Goal: Information Seeking & Learning: Understand process/instructions

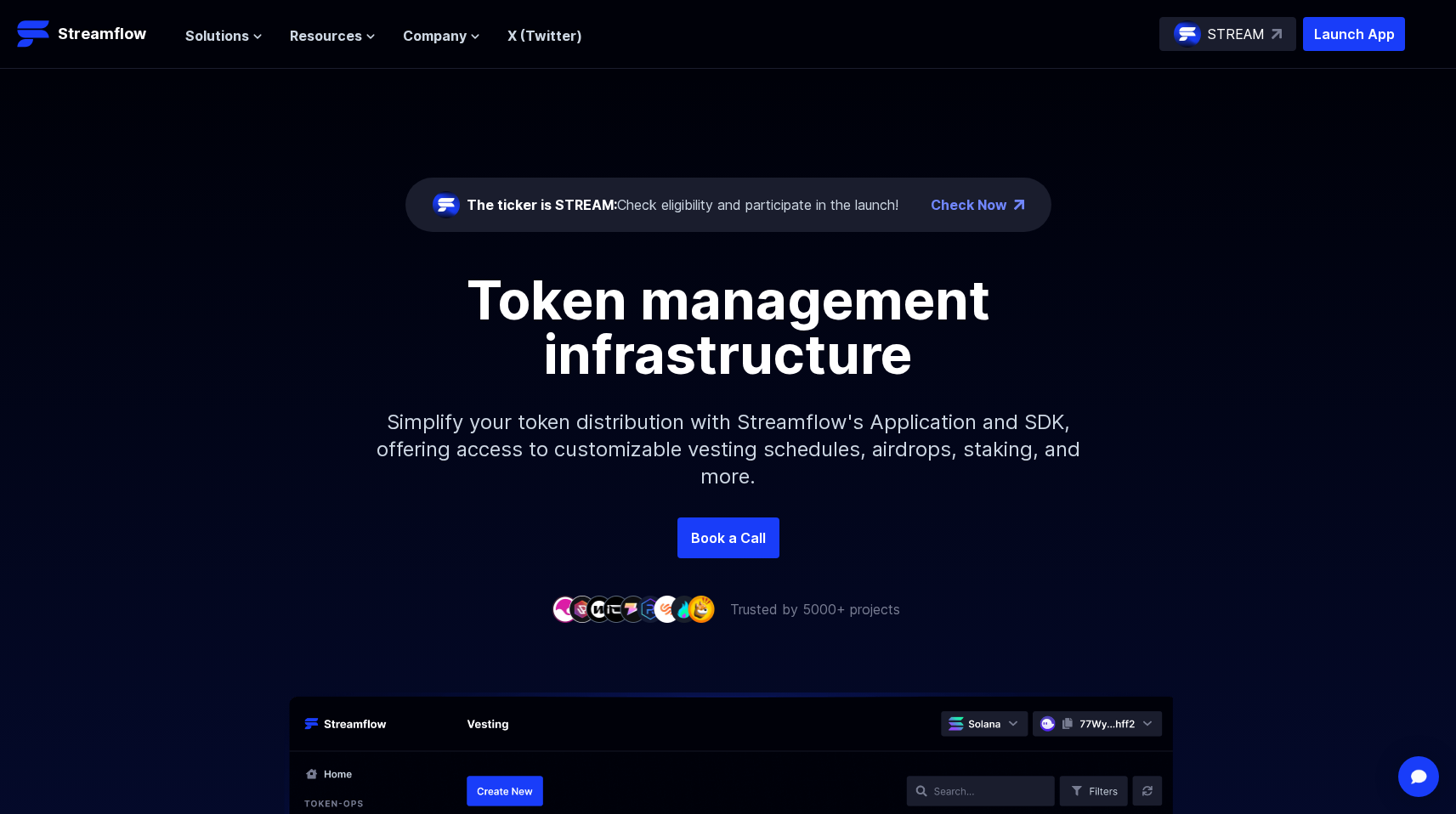
click at [320, 52] on header "Streamflow Launch App STREAM Solutions Overview Streamflow features an all-in-o…" at bounding box center [728, 34] width 1456 height 68
click at [332, 36] on span "Resources" at bounding box center [326, 35] width 72 height 20
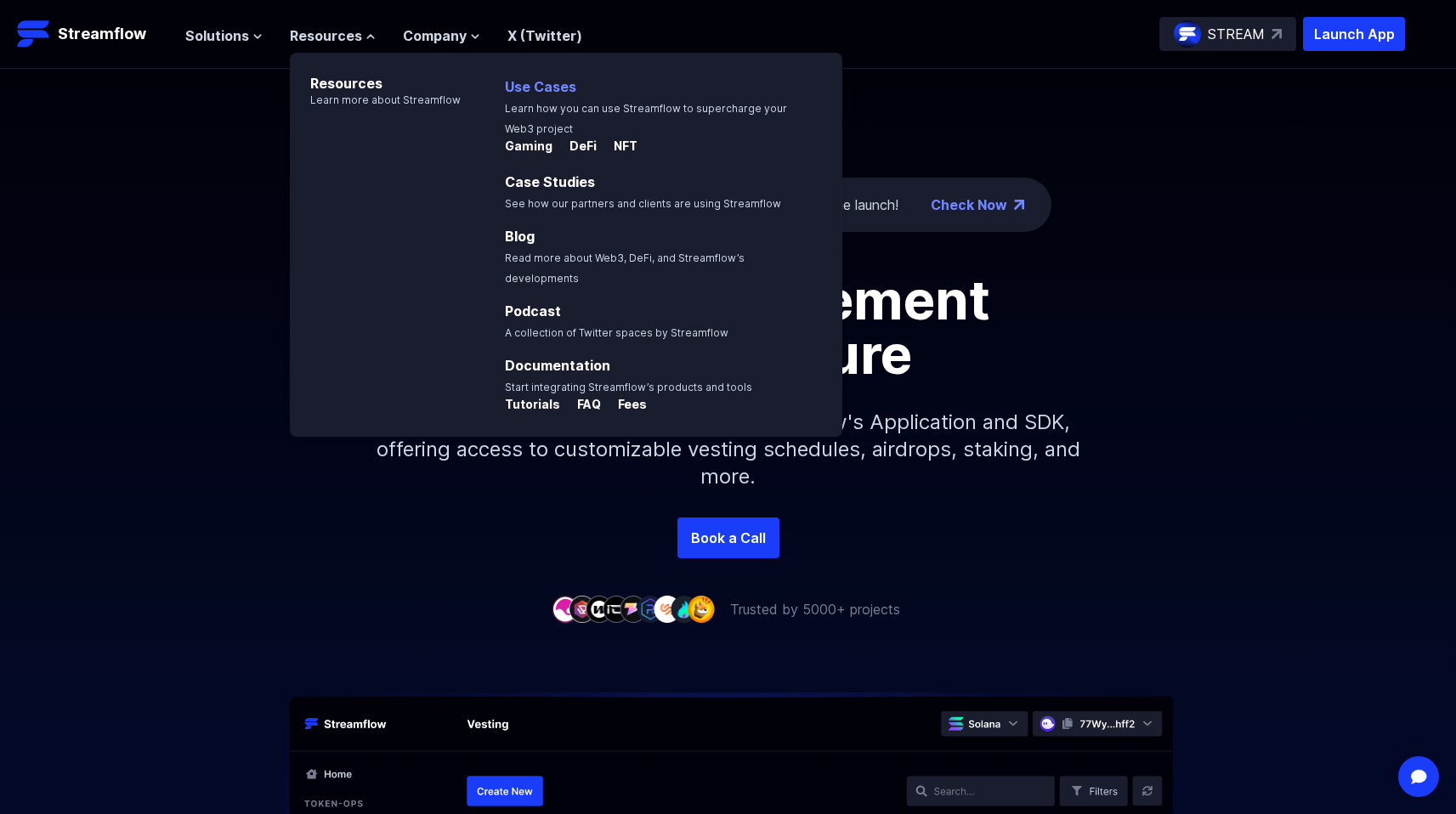
click at [529, 96] on p "Use Cases Learn how you can use Streamflow to supercharge your Web3 project" at bounding box center [669, 102] width 348 height 71
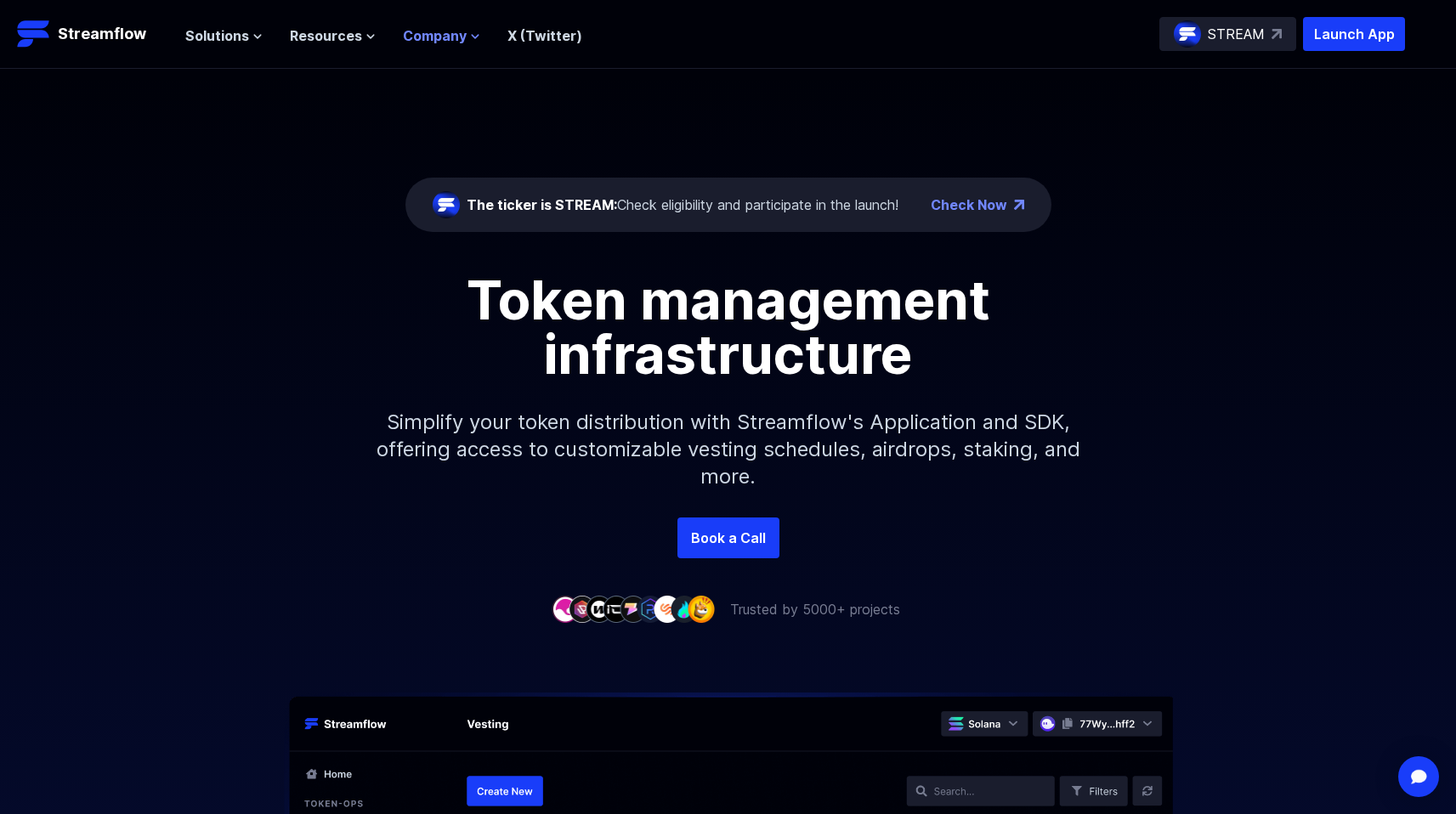
click at [447, 36] on span "Company" at bounding box center [434, 35] width 64 height 20
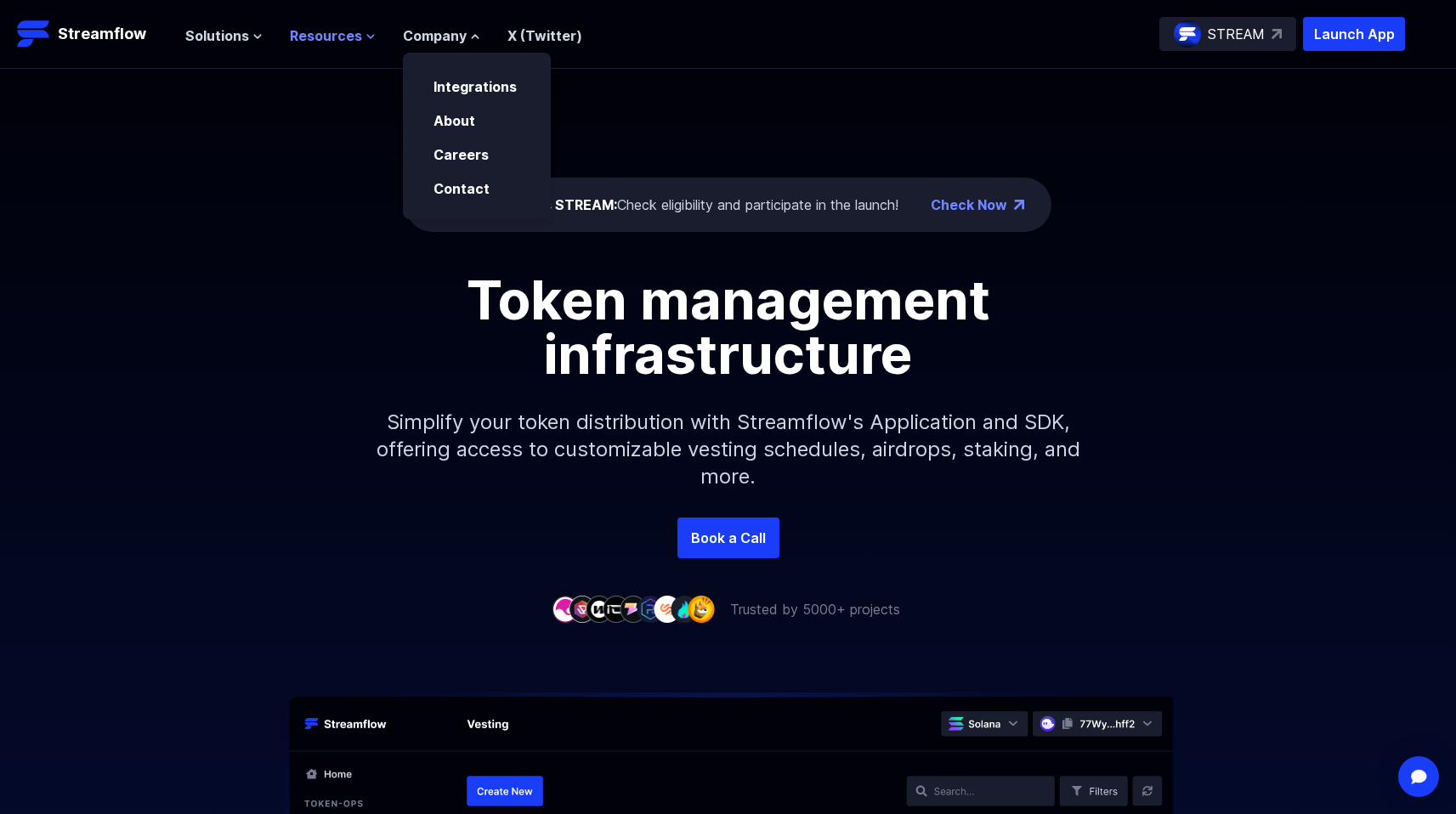
click at [327, 35] on span "Resources" at bounding box center [326, 35] width 72 height 20
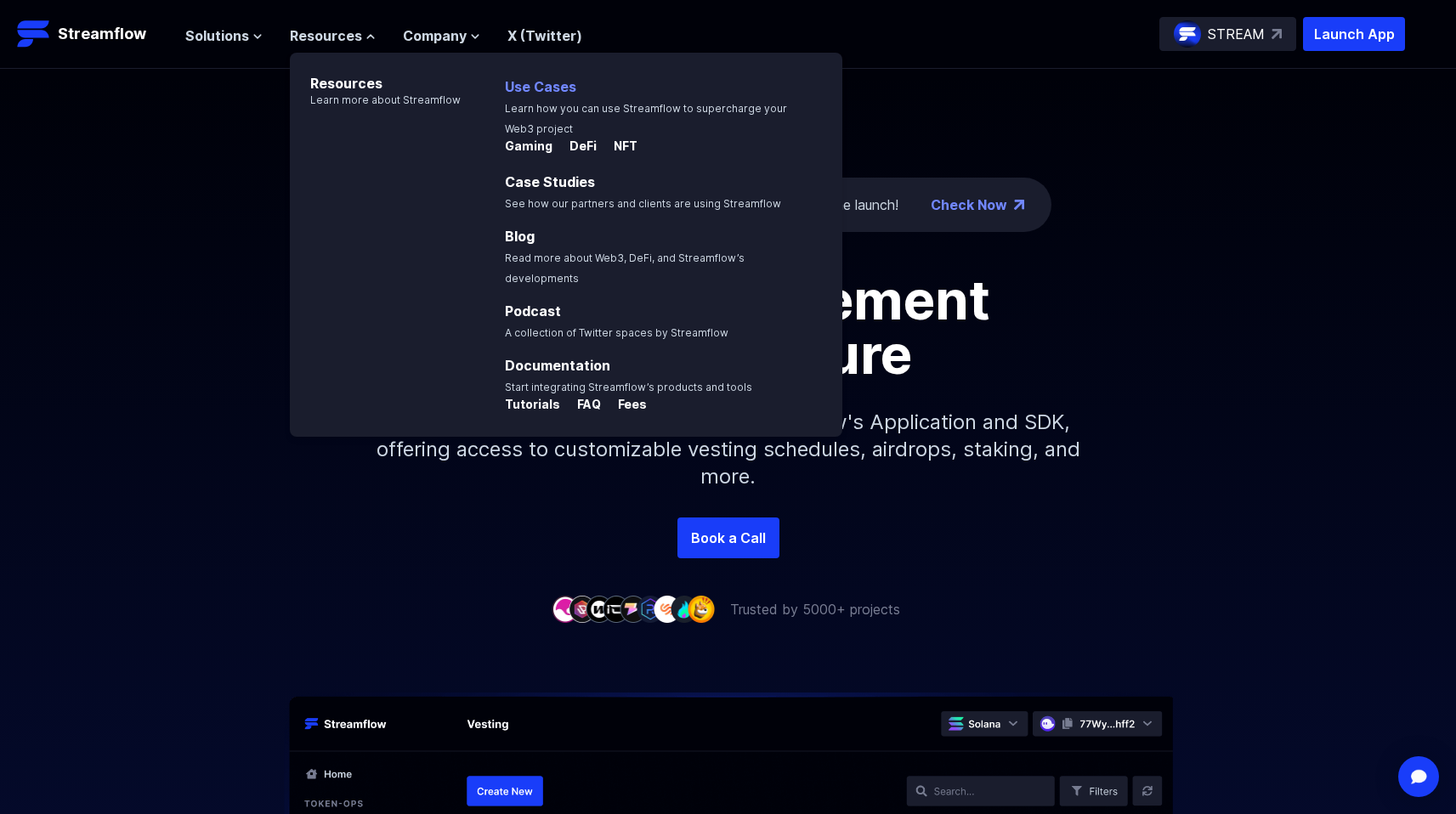
click at [526, 87] on link "Use Cases" at bounding box center [539, 86] width 71 height 17
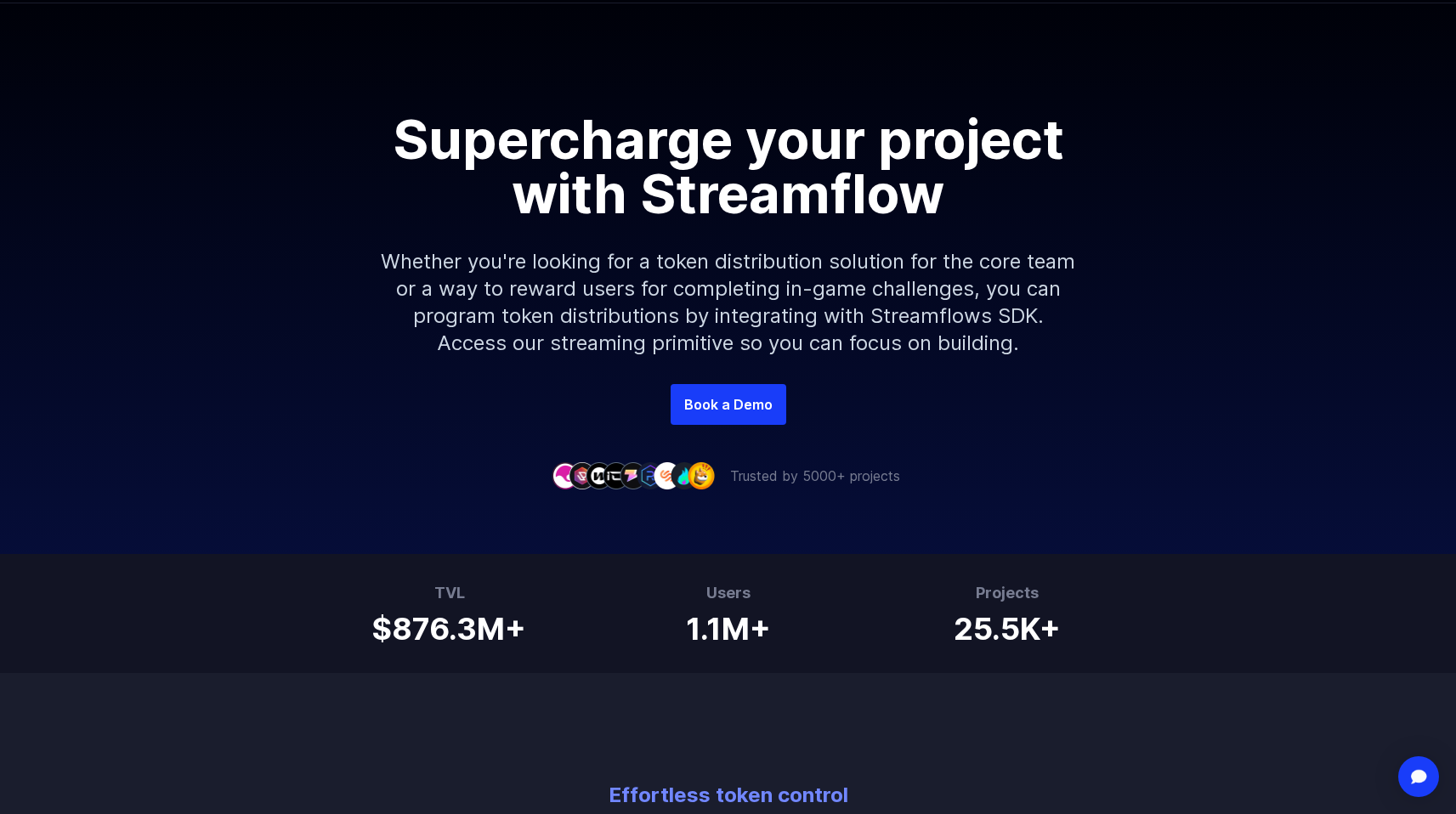
scroll to position [8, 0]
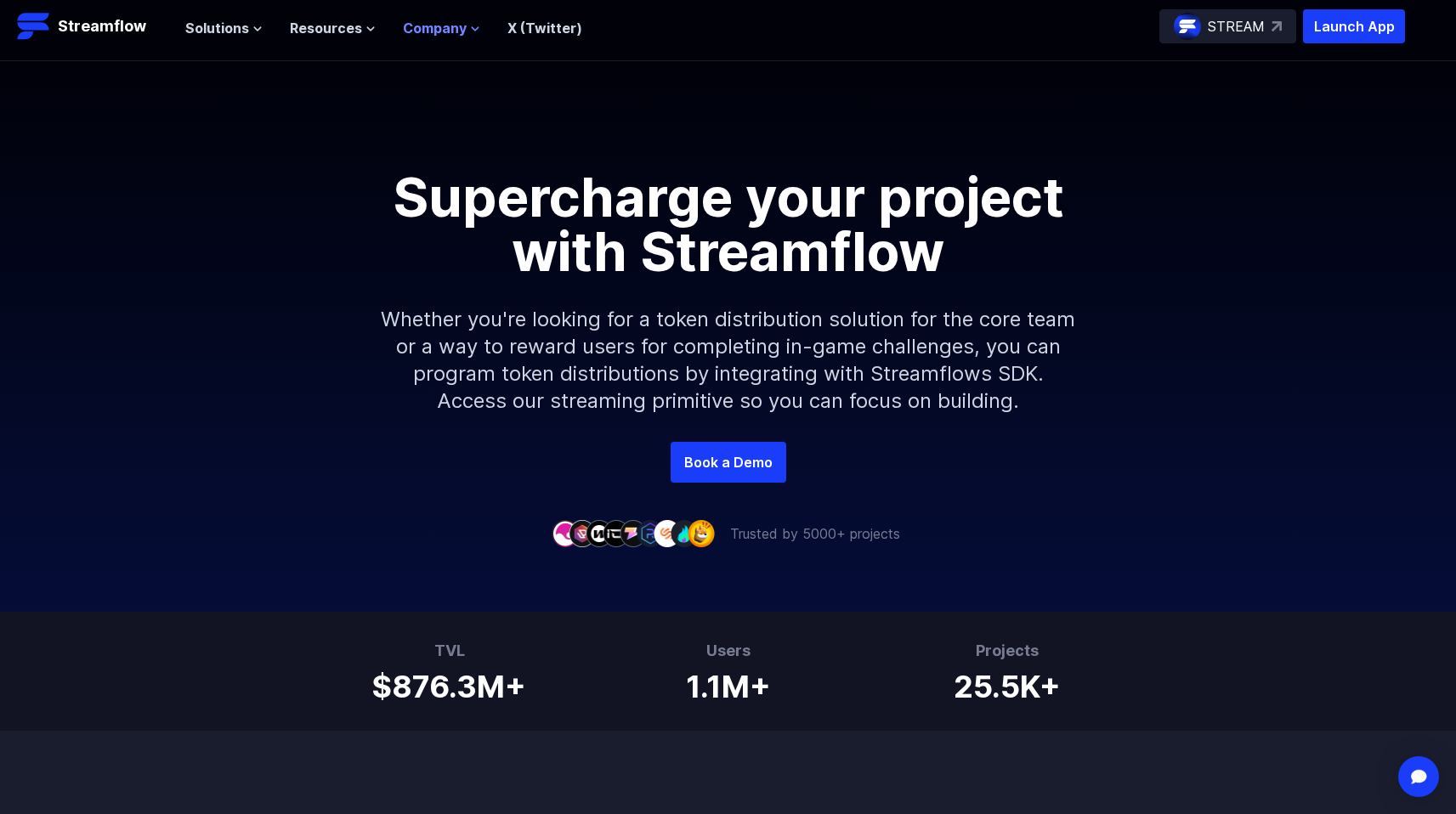
click at [440, 28] on span "Company" at bounding box center [434, 28] width 64 height 20
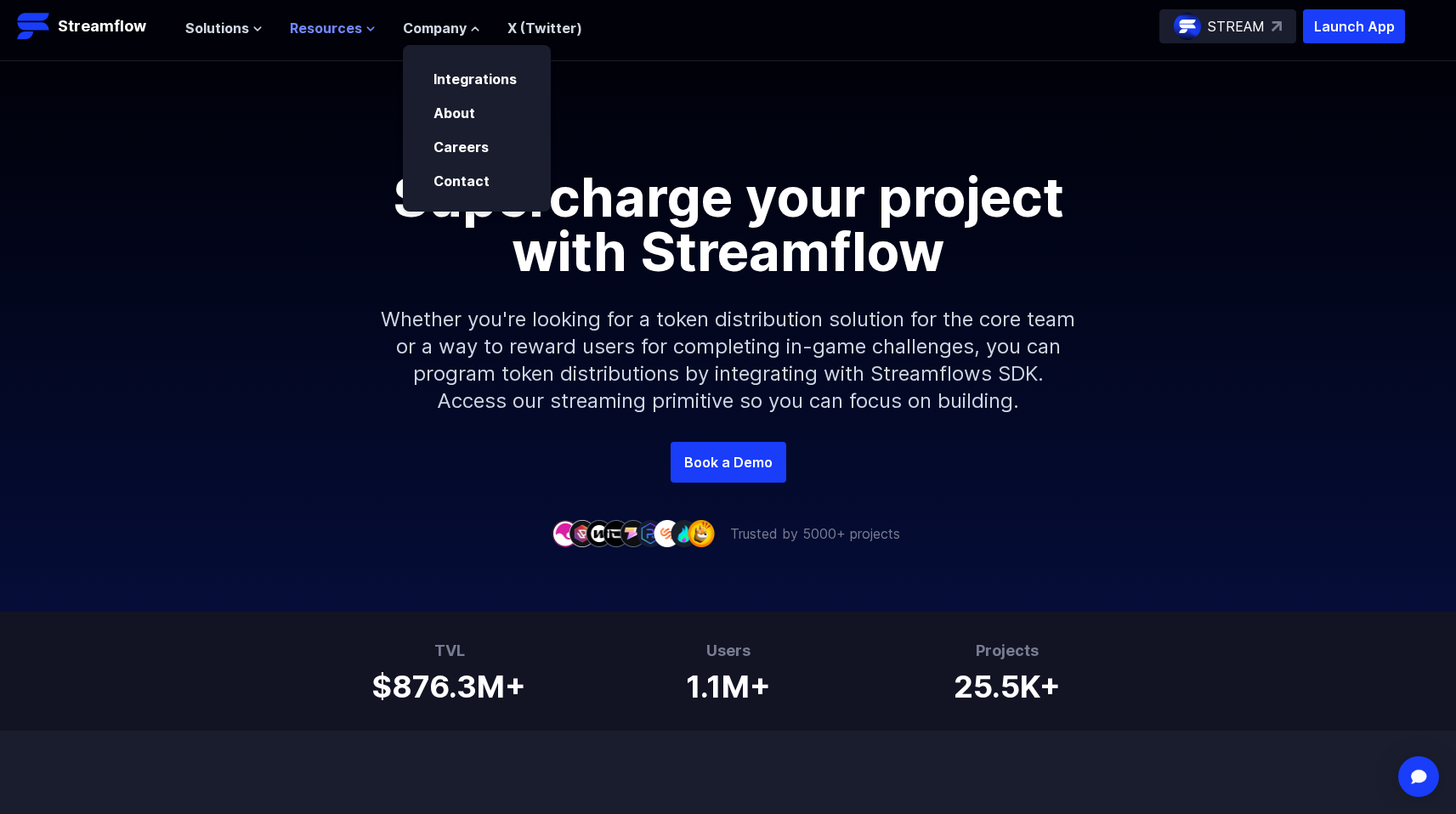
click at [329, 32] on span "Resources" at bounding box center [326, 28] width 72 height 20
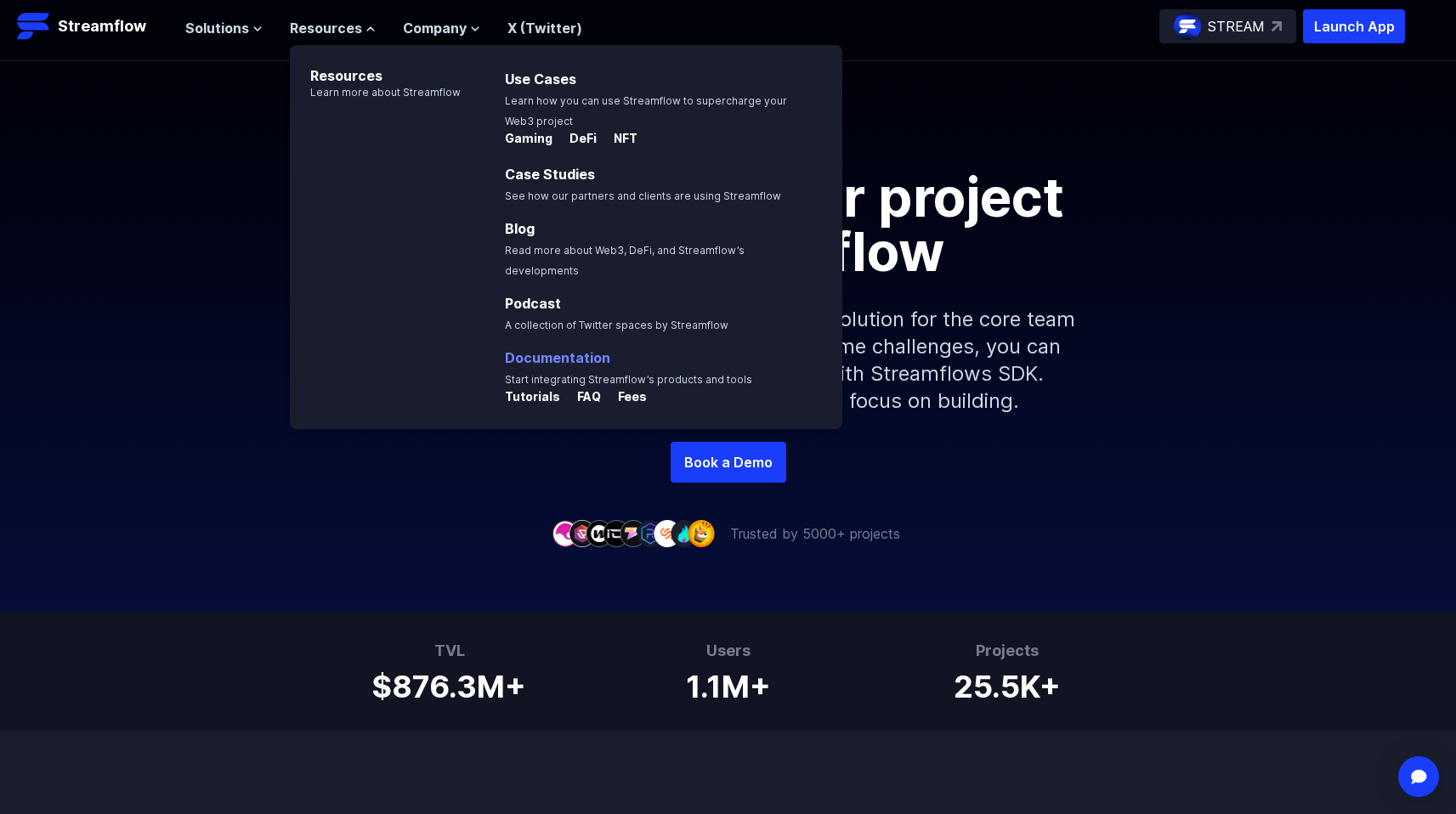
click at [563, 373] on span "Start integrating Streamflow’s products and tools" at bounding box center [628, 379] width 247 height 12
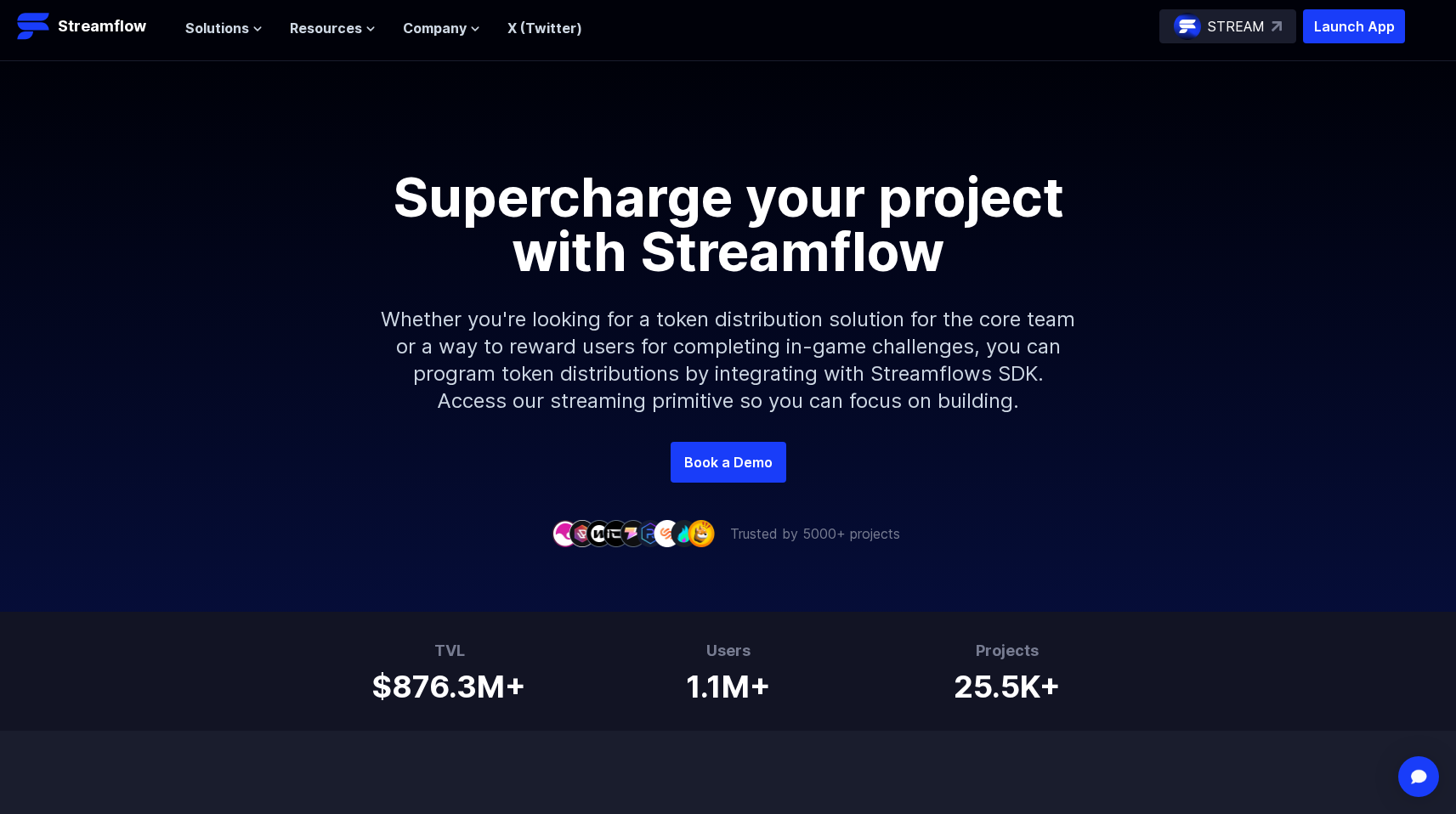
click at [407, 39] on div "Solutions Overview Streamflow features an all-in-one token distribution platfor…" at bounding box center [384, 27] width 397 height 34
click at [412, 35] on span "Company" at bounding box center [434, 28] width 64 height 20
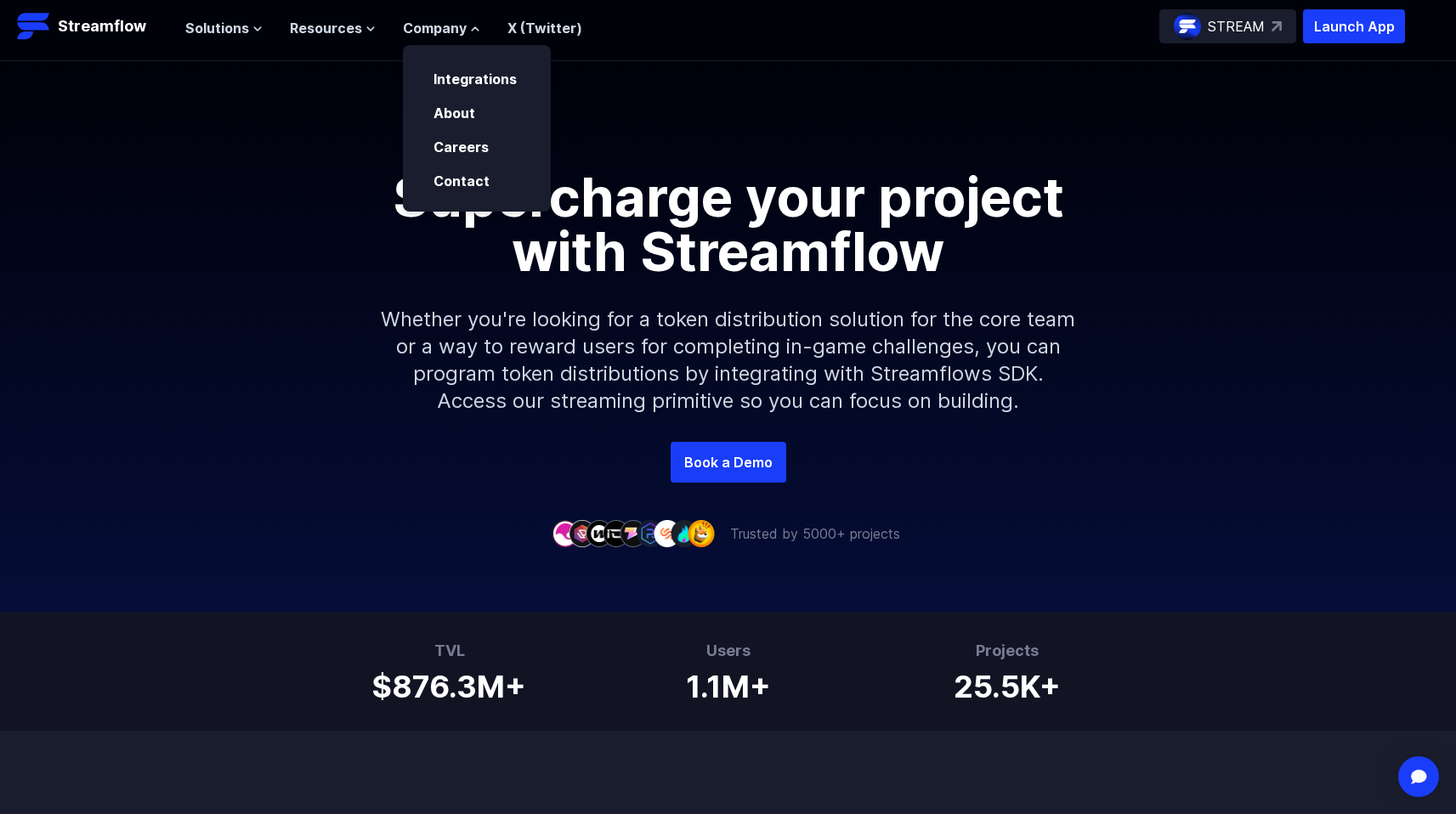
click at [375, 20] on ul "Solutions Overview Streamflow features an all-in-one token distribution platfor…" at bounding box center [384, 28] width 397 height 20
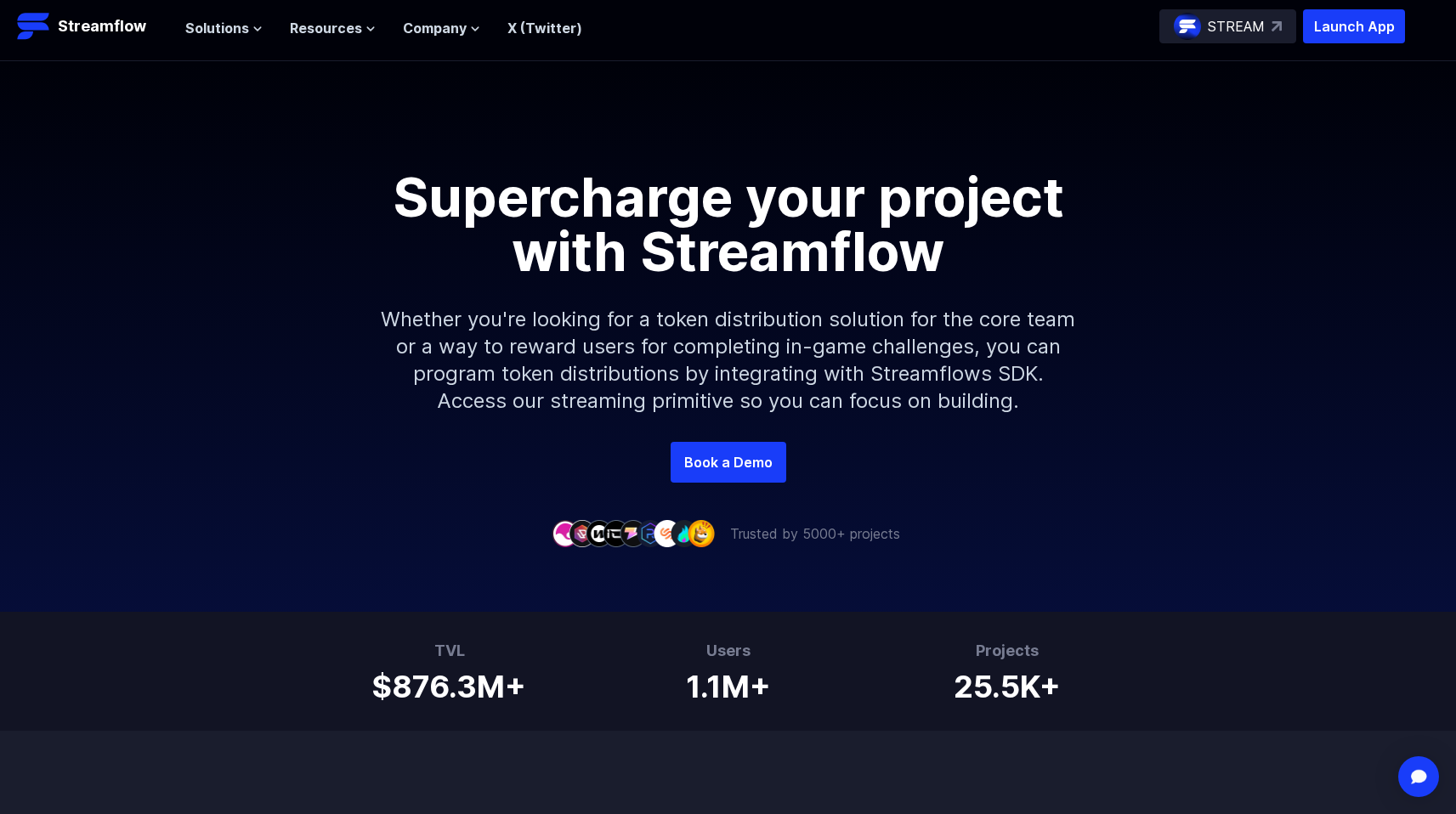
click at [375, 23] on ul "Solutions Overview Streamflow features an all-in-one token distribution platfor…" at bounding box center [384, 28] width 397 height 20
click at [373, 28] on ul "Solutions Overview Streamflow features an all-in-one token distribution platfor…" at bounding box center [384, 28] width 397 height 20
click at [373, 33] on ul "Solutions Overview Streamflow features an all-in-one token distribution platfor…" at bounding box center [384, 28] width 397 height 20
click at [373, 28] on ul "Solutions Overview Streamflow features an all-in-one token distribution platfor…" at bounding box center [384, 28] width 397 height 20
click at [358, 22] on button "Resources" at bounding box center [332, 28] width 85 height 20
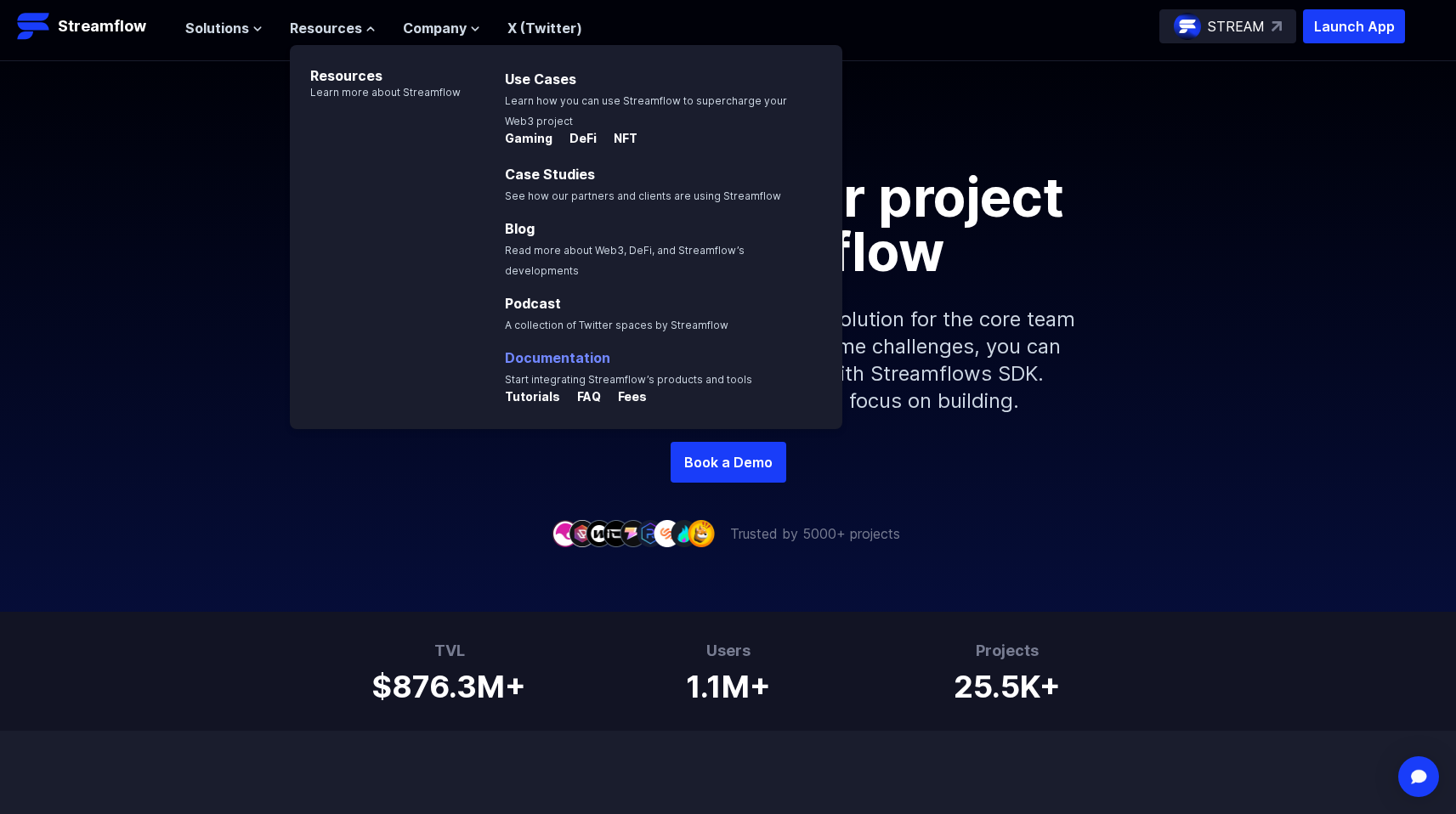
click at [535, 350] on link "Documentation" at bounding box center [557, 358] width 105 height 17
